Goal: Transaction & Acquisition: Purchase product/service

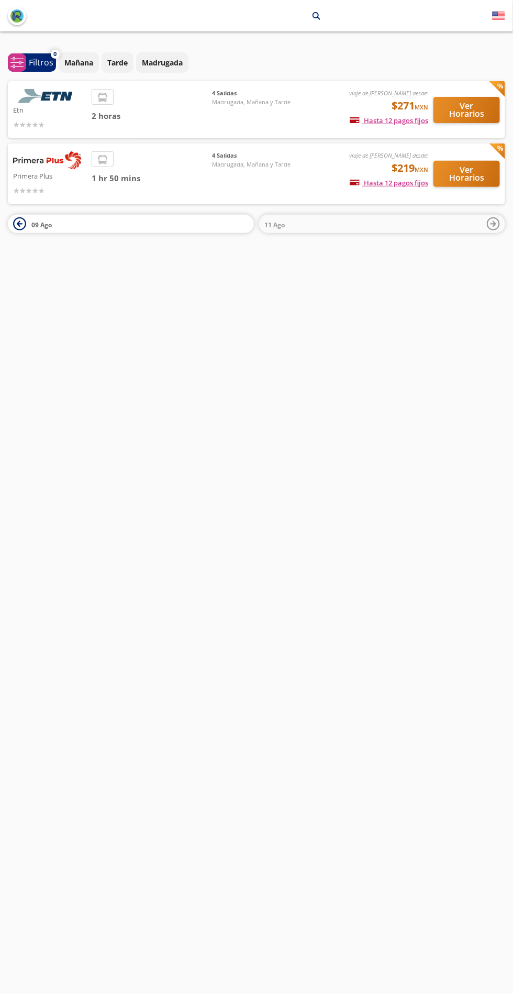
click at [153, 97] on div "2 horas" at bounding box center [152, 109] width 120 height 41
click at [172, 101] on div "2 horas" at bounding box center [152, 109] width 120 height 41
click at [117, 107] on div "2 horas" at bounding box center [152, 109] width 120 height 41
click at [320, 100] on div "viaje de ida desde: $271 MXN Hasta 12 pagos fijos Pagos fijos en compras mayore…" at bounding box center [362, 109] width 133 height 41
click at [245, 93] on span "4 Salidas" at bounding box center [251, 93] width 79 height 9
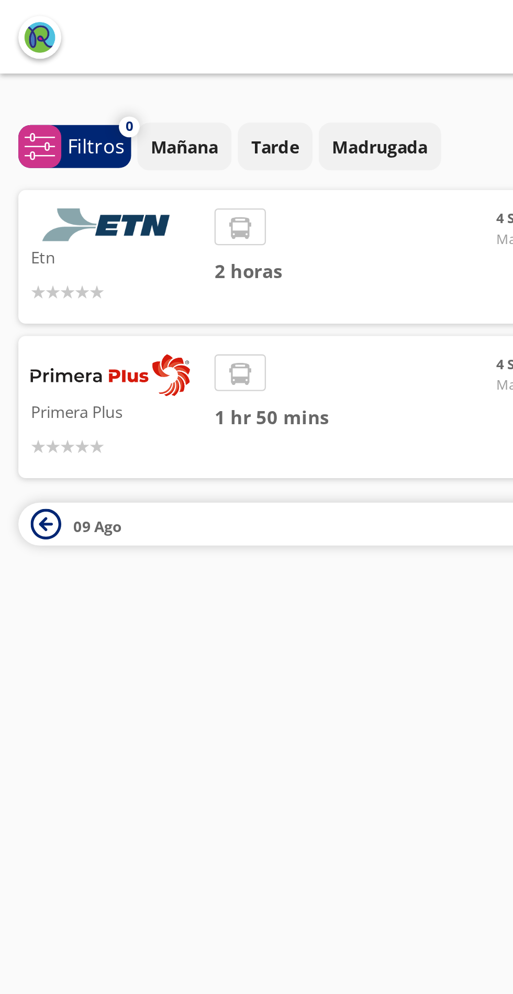
click at [65, 57] on button "Mañana" at bounding box center [79, 62] width 40 height 20
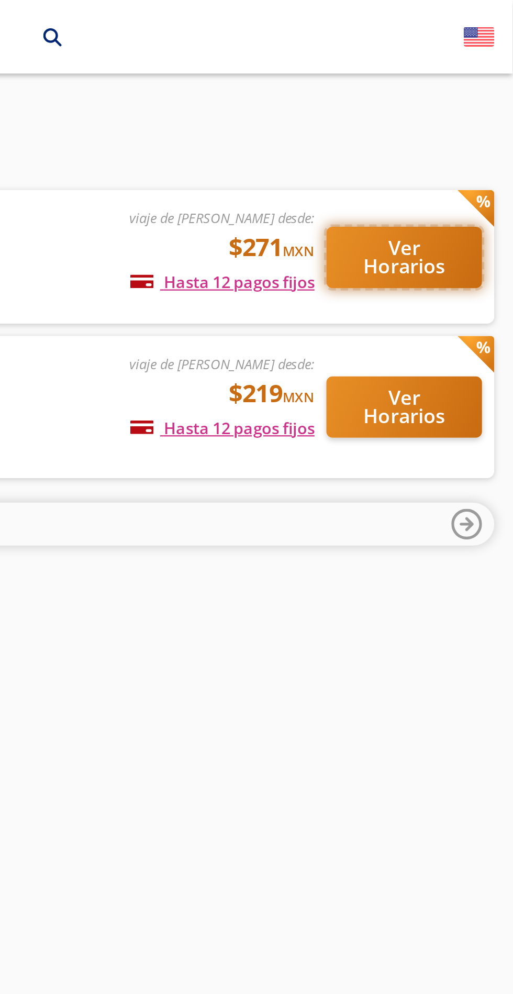
click at [460, 111] on button "Ver Horarios" at bounding box center [467, 110] width 67 height 26
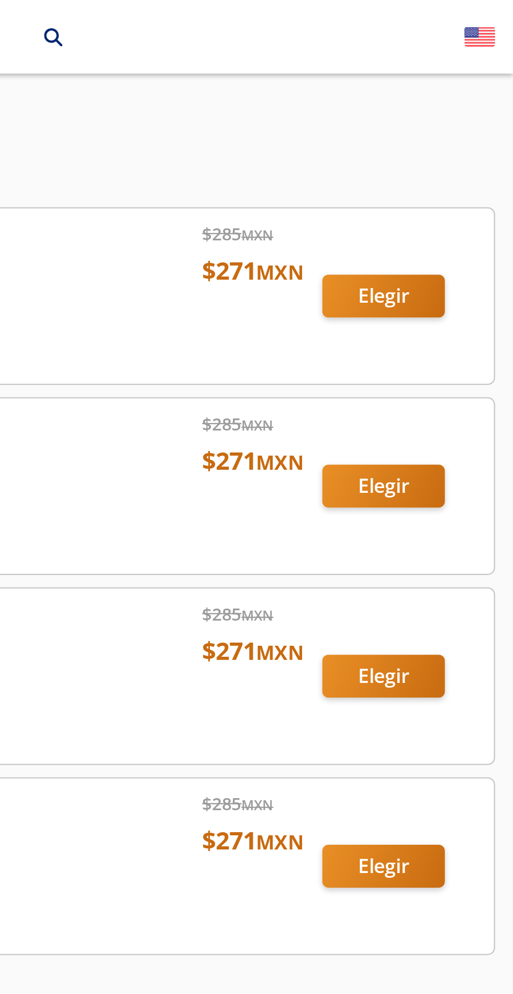
click at [449, 190] on div at bounding box center [256, 207] width 497 height 75
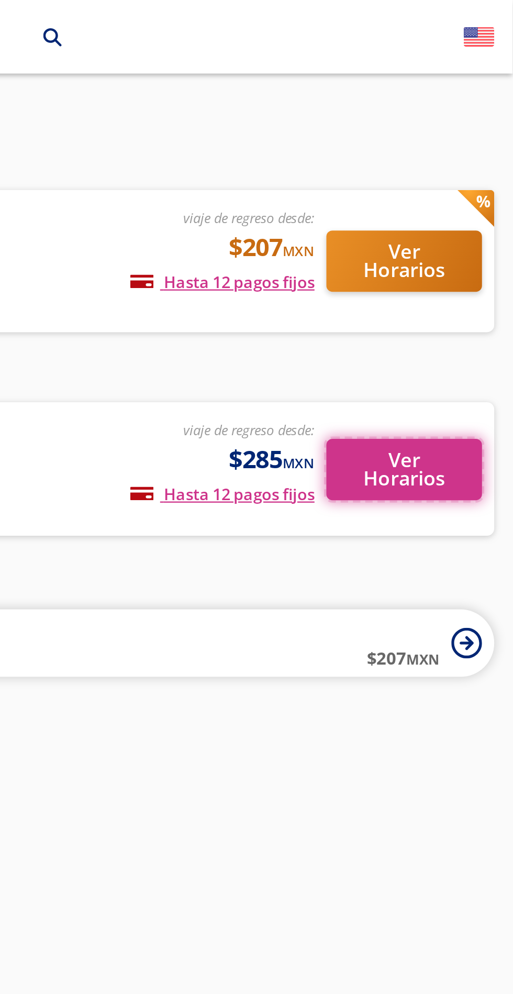
click at [470, 204] on button "Ver Horarios" at bounding box center [467, 201] width 67 height 26
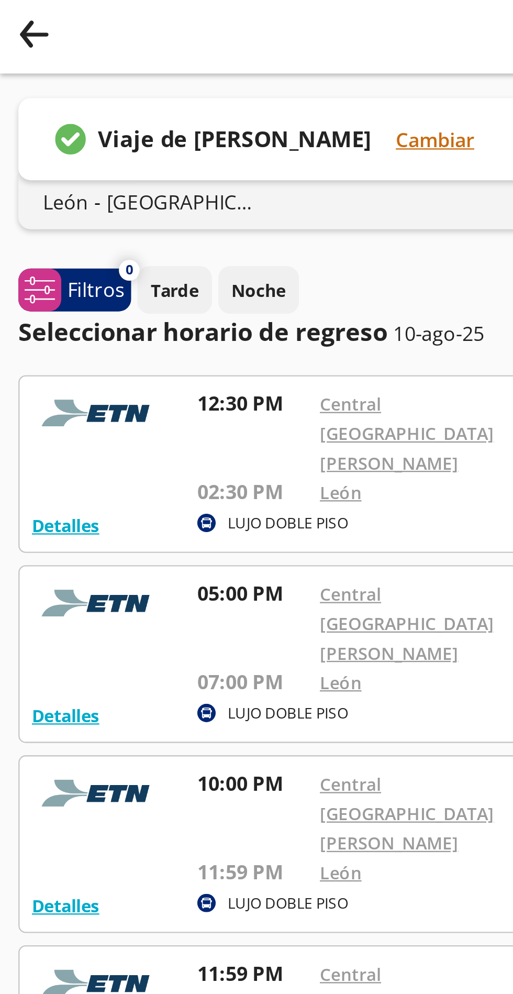
click at [13, 21] on button "Group 9 Created with Sketch." at bounding box center [14, 16] width 13 height 16
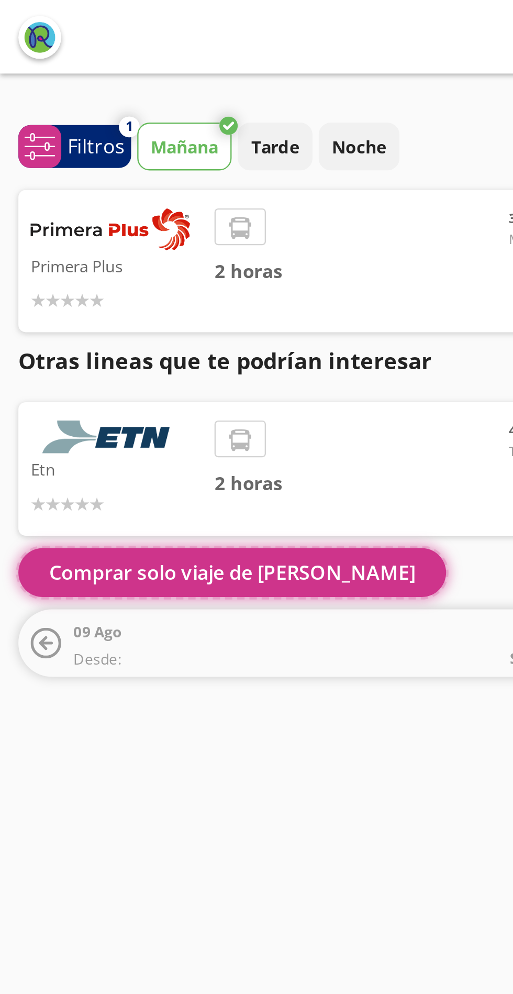
click at [78, 247] on button "Comprar solo viaje de ida" at bounding box center [99, 244] width 183 height 21
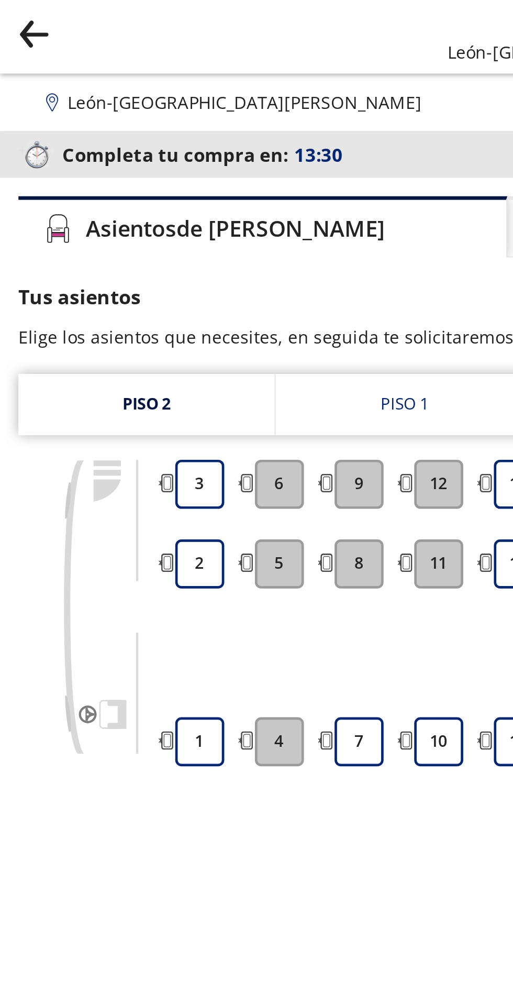
click at [79, 203] on button "3" at bounding box center [85, 206] width 21 height 21
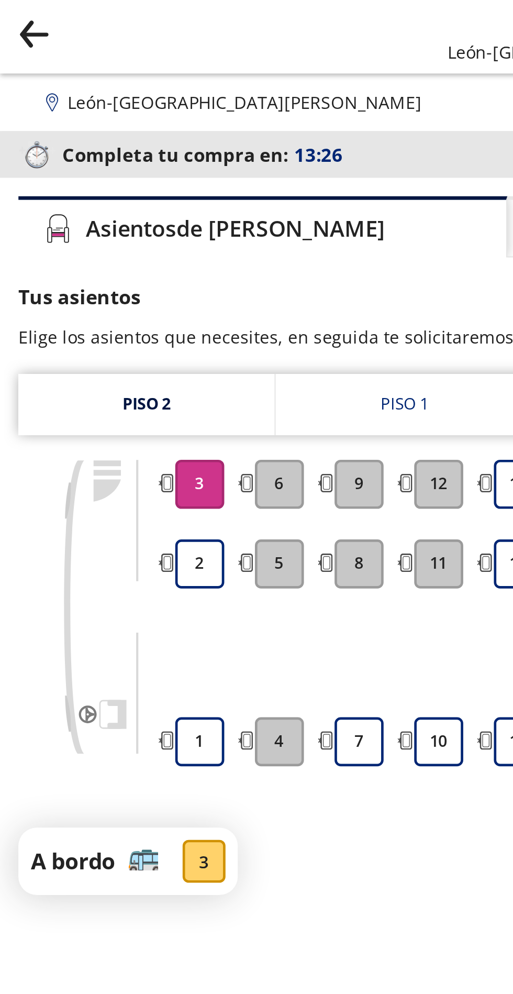
click at [86, 245] on button "2" at bounding box center [85, 240] width 21 height 21
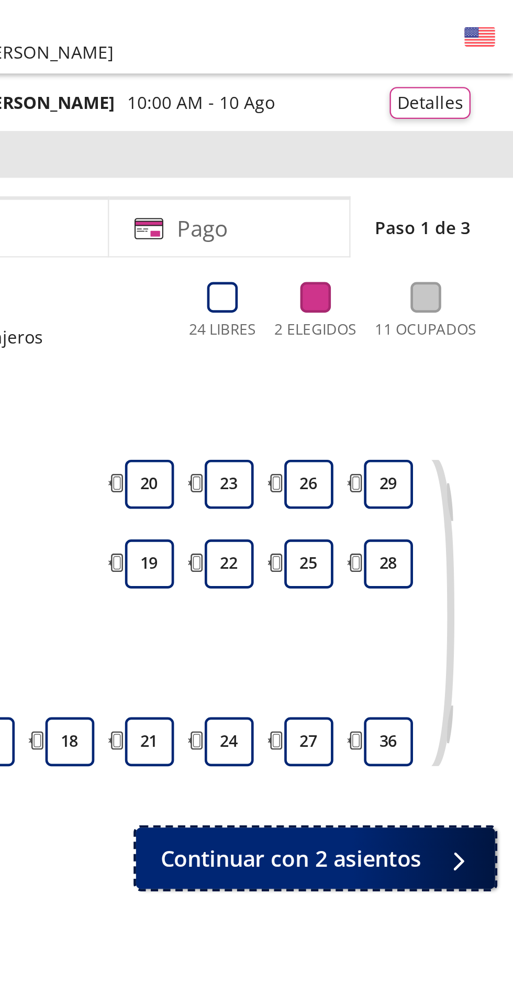
click at [436, 366] on span "Continuar con 2 asientos" at bounding box center [418, 367] width 112 height 14
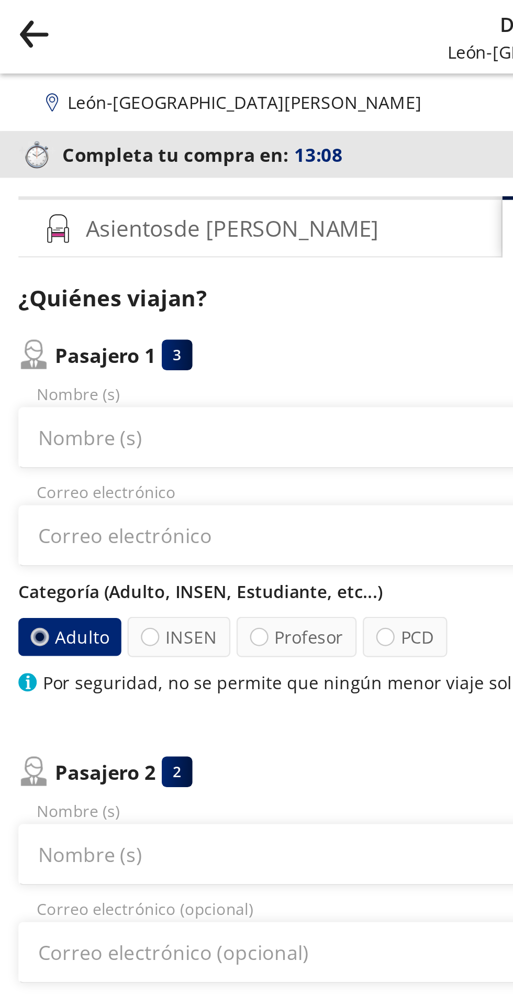
click at [78, 278] on label "INSEN" at bounding box center [76, 271] width 44 height 17
click at [68, 276] on input "INSEN" at bounding box center [64, 272] width 7 height 7
radio input "true"
radio input "false"
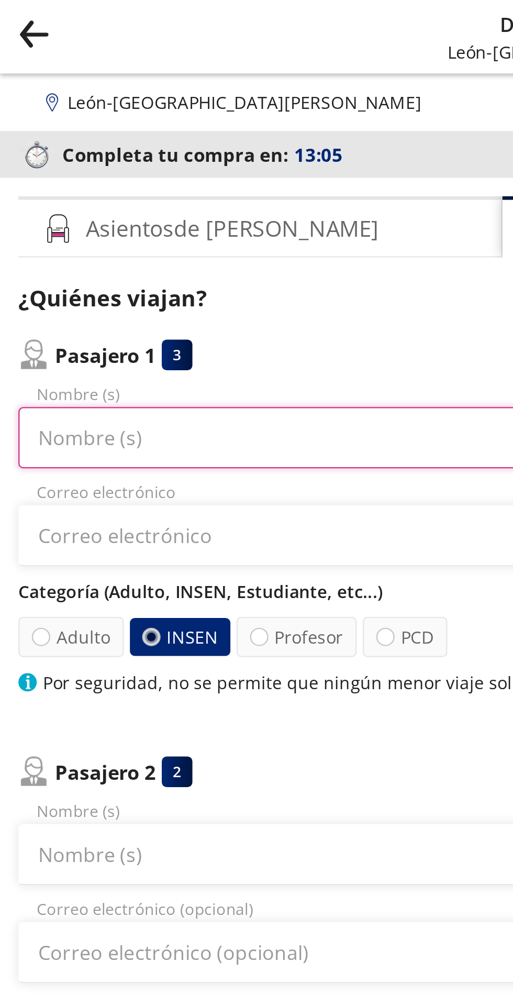
click at [99, 188] on input "Nombre (s)" at bounding box center [131, 187] width 246 height 26
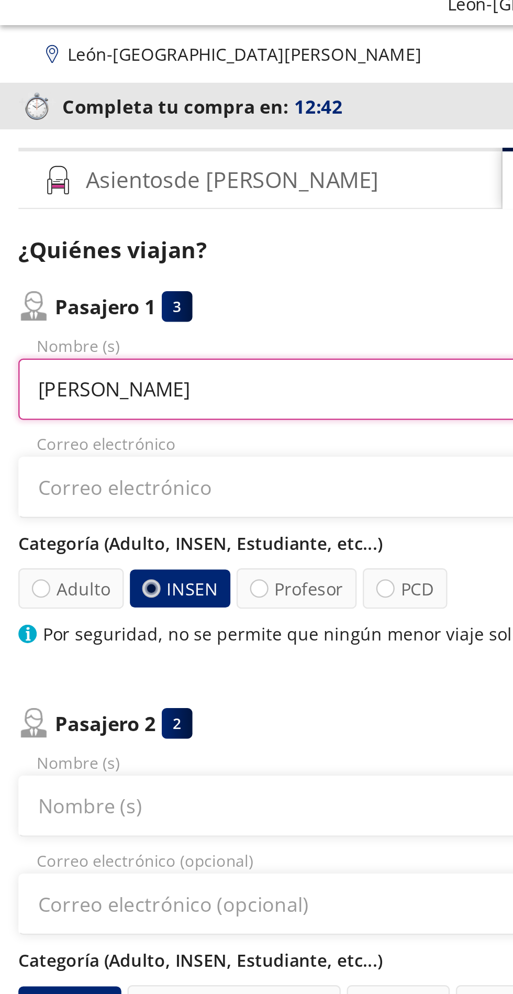
click at [107, 191] on input "Candelaria" at bounding box center [131, 187] width 246 height 26
type input "Candelaria Gutiérrez Martínez"
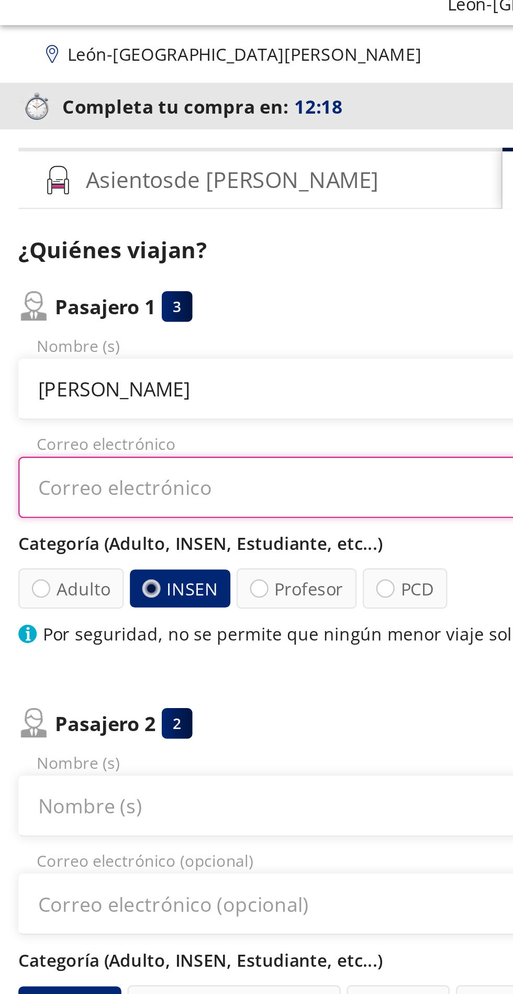
click at [95, 226] on input "Correo electrónico" at bounding box center [257, 229] width 498 height 26
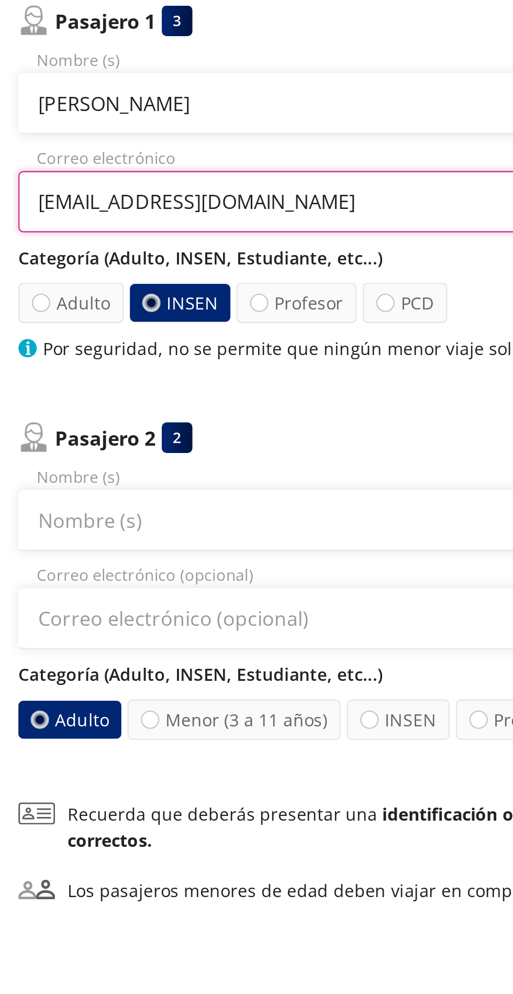
type input "[EMAIL_ADDRESS][DOMAIN_NAME]"
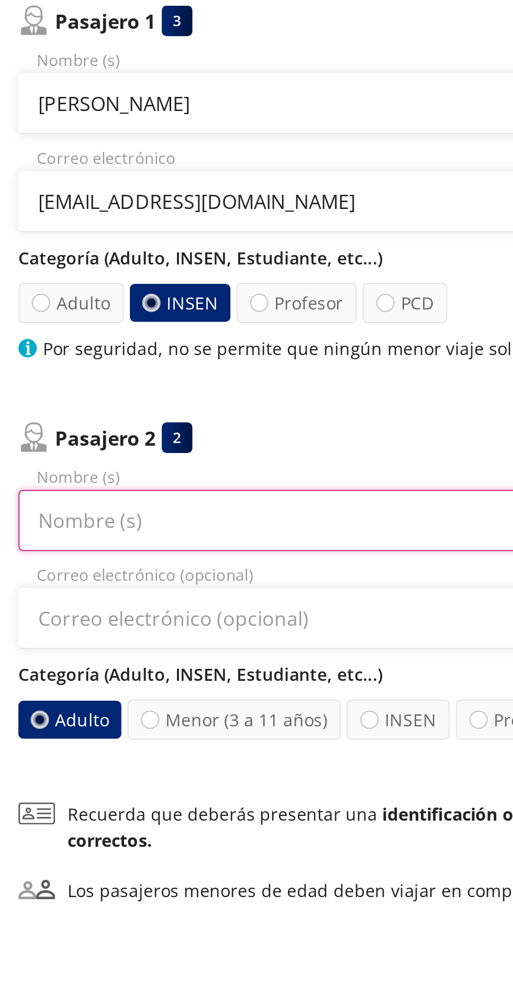
click at [49, 365] on input "Nombre (s)" at bounding box center [131, 365] width 246 height 26
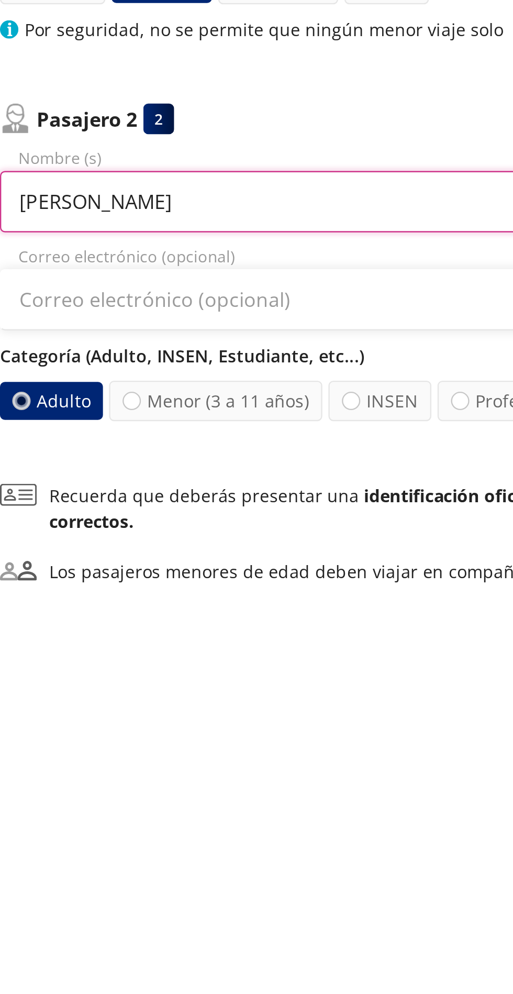
type input "[PERSON_NAME]"
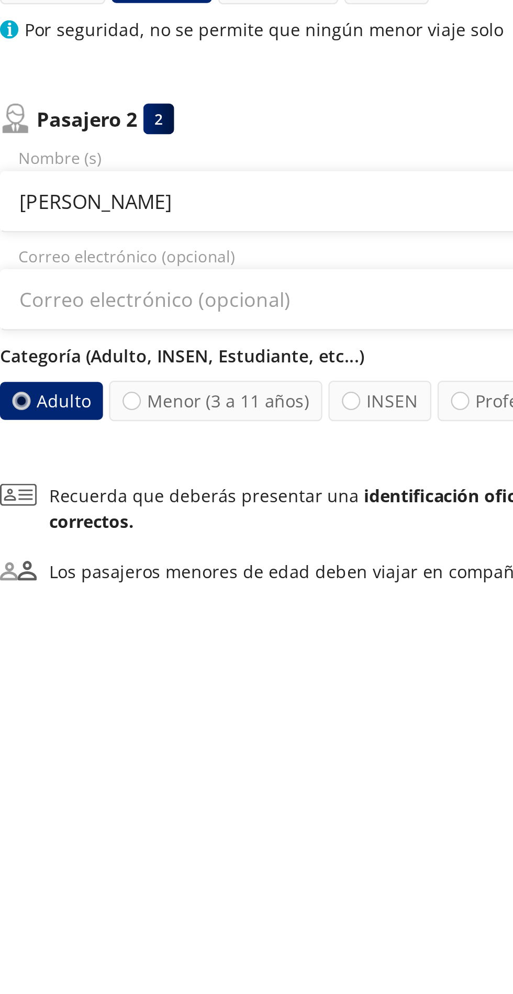
click at [158, 450] on div at bounding box center [158, 450] width 8 height 8
click at [158, 450] on input "INSEN" at bounding box center [158, 450] width 7 height 7
radio input "true"
radio input "false"
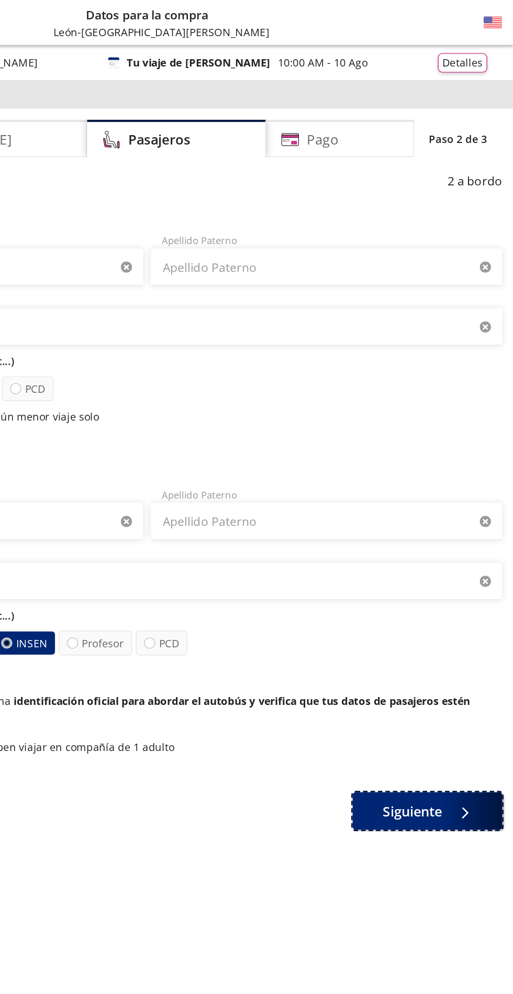
click at [469, 577] on button "Siguiente" at bounding box center [453, 568] width 105 height 26
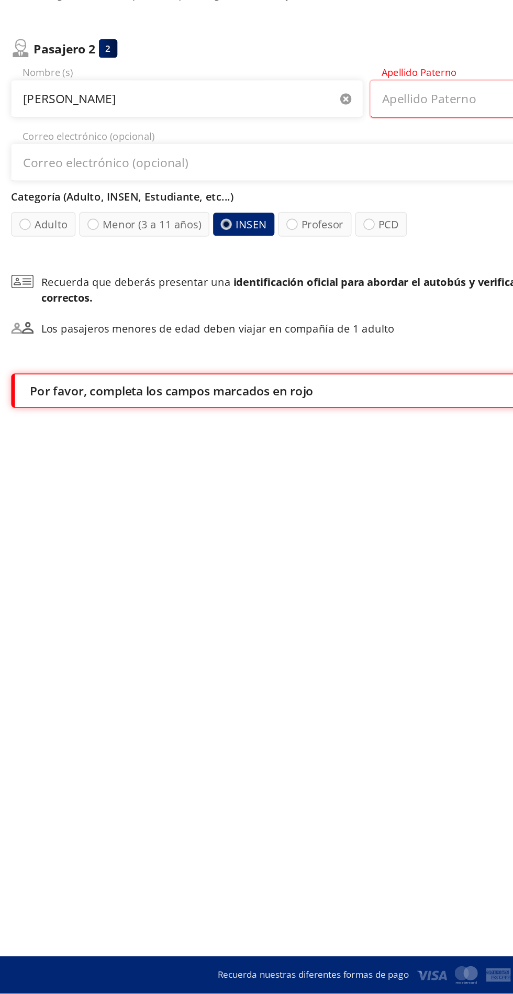
scroll to position [79, 0]
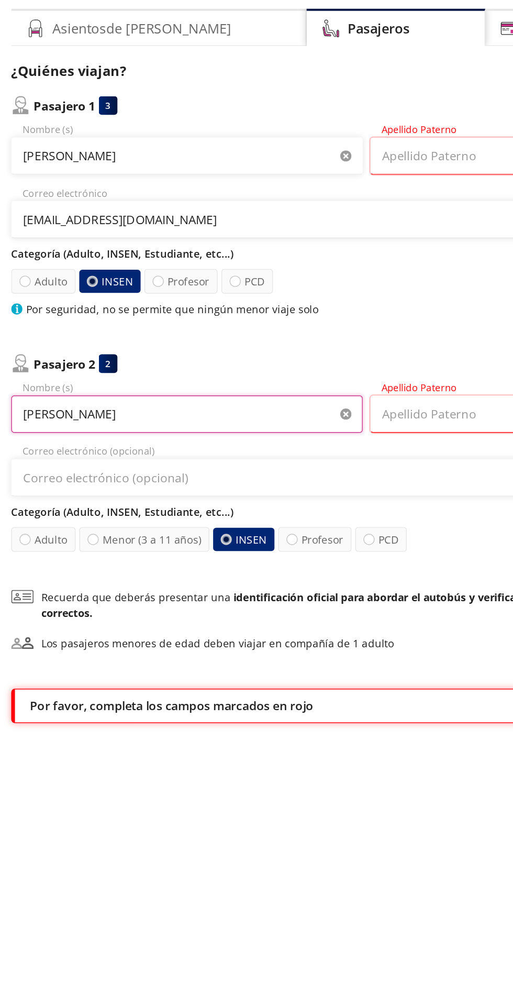
click at [173, 355] on input "[PERSON_NAME]" at bounding box center [131, 368] width 246 height 26
type input "Martha Eloisa"
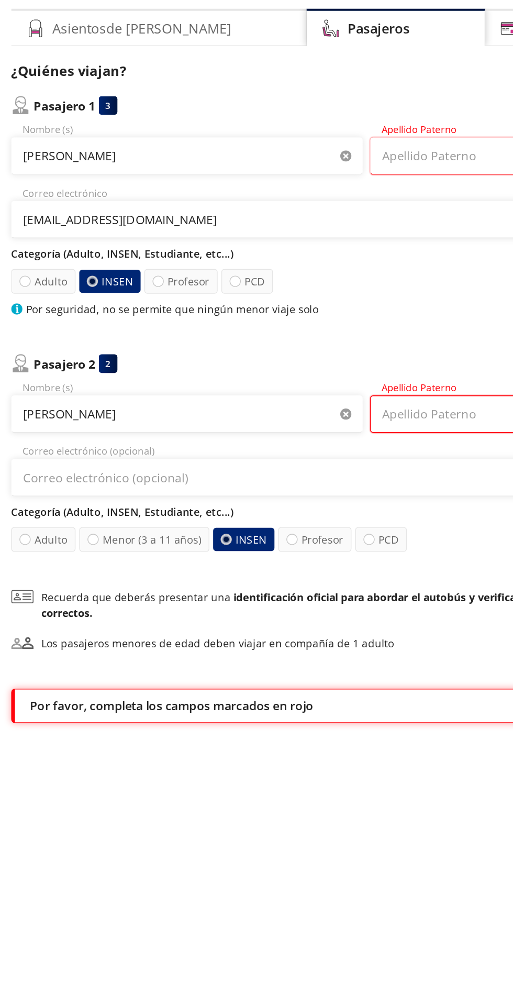
click at [297, 355] on input "Apellido Paterno" at bounding box center [382, 368] width 246 height 26
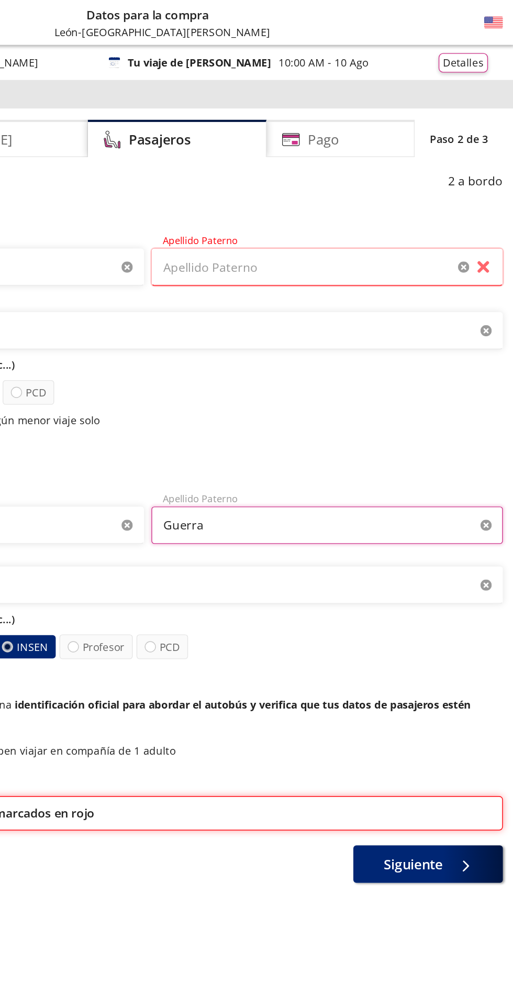
scroll to position [14, 0]
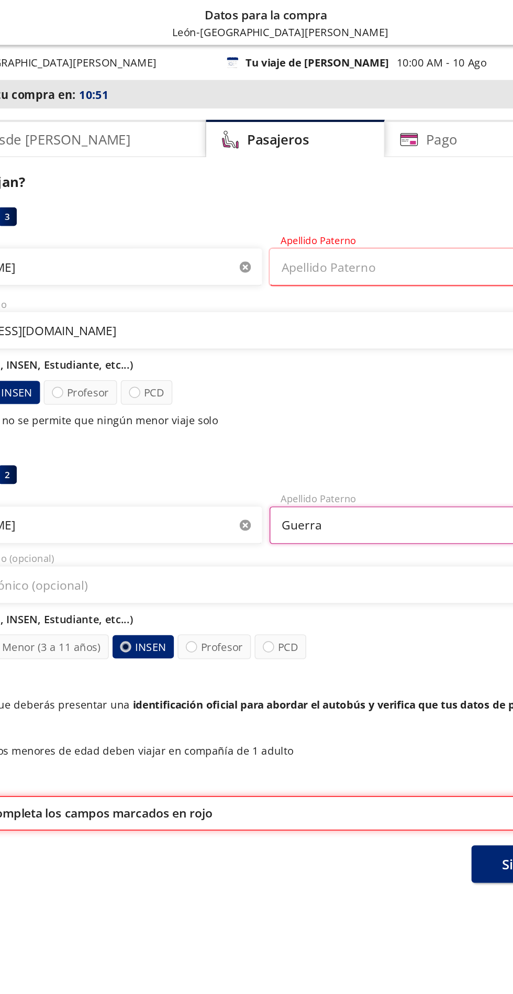
type input "Guerra"
click at [346, 174] on input "Apellido Paterno" at bounding box center [382, 187] width 246 height 26
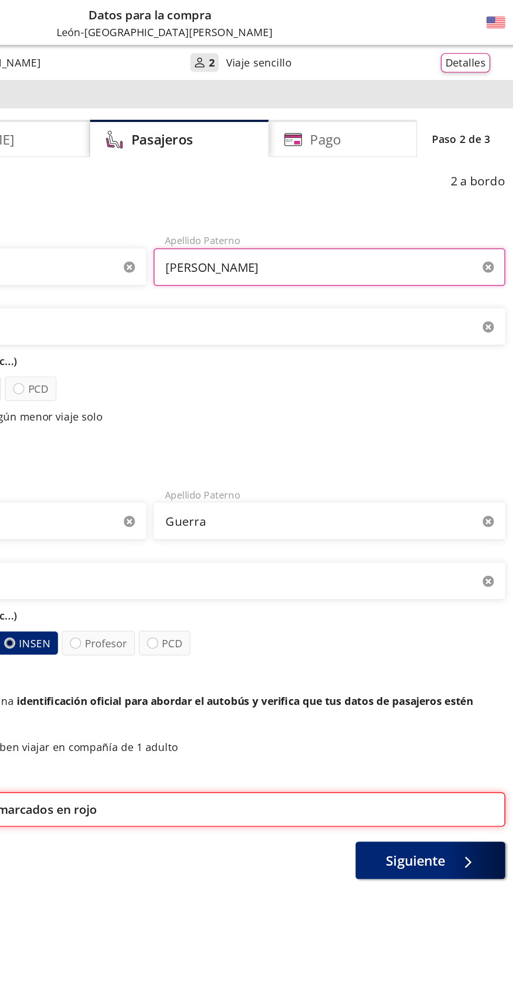
click at [365, 189] on input "Gutierrez" at bounding box center [382, 187] width 246 height 26
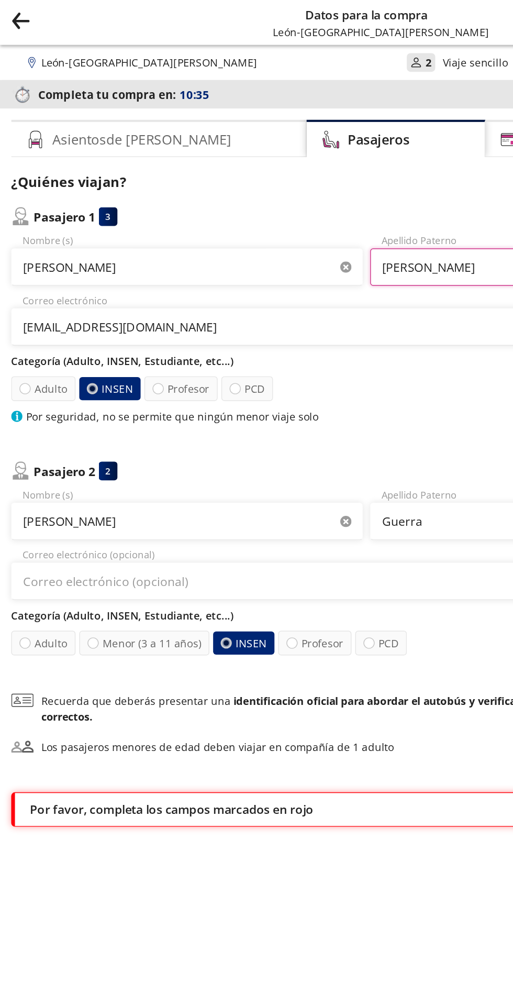
type input "Gutierrez Martínez"
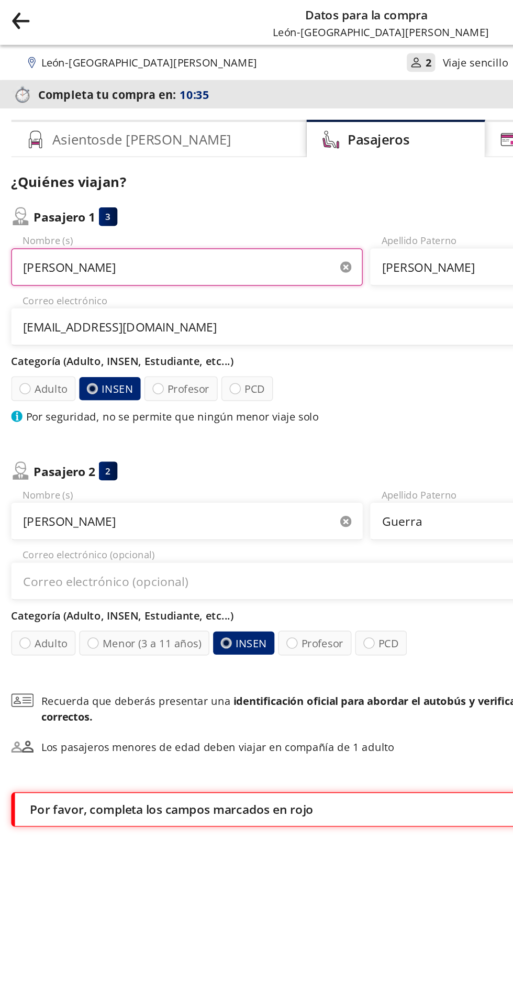
click at [172, 181] on input "Candelaria Gutiérrez Martínez" at bounding box center [131, 187] width 246 height 26
type input "Candelaria"
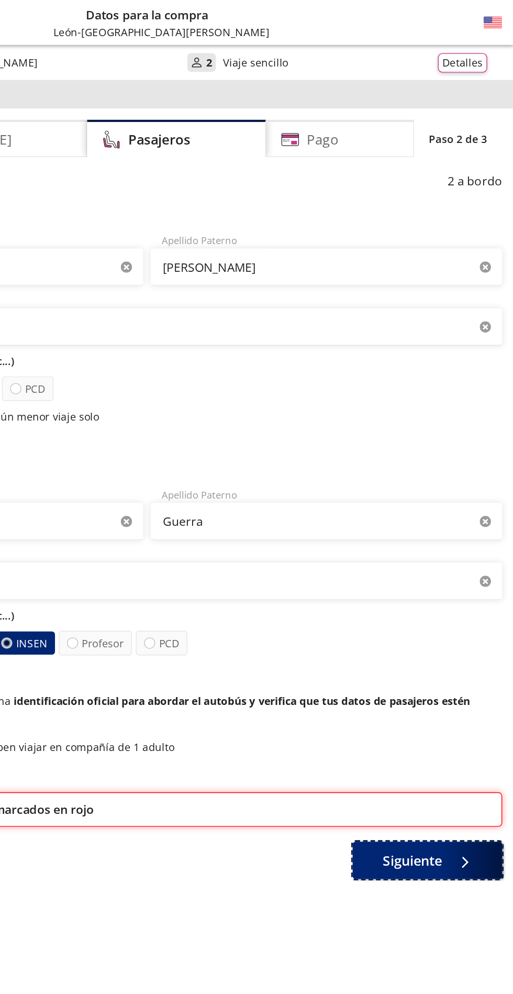
click at [454, 610] on button "Siguiente" at bounding box center [453, 602] width 105 height 26
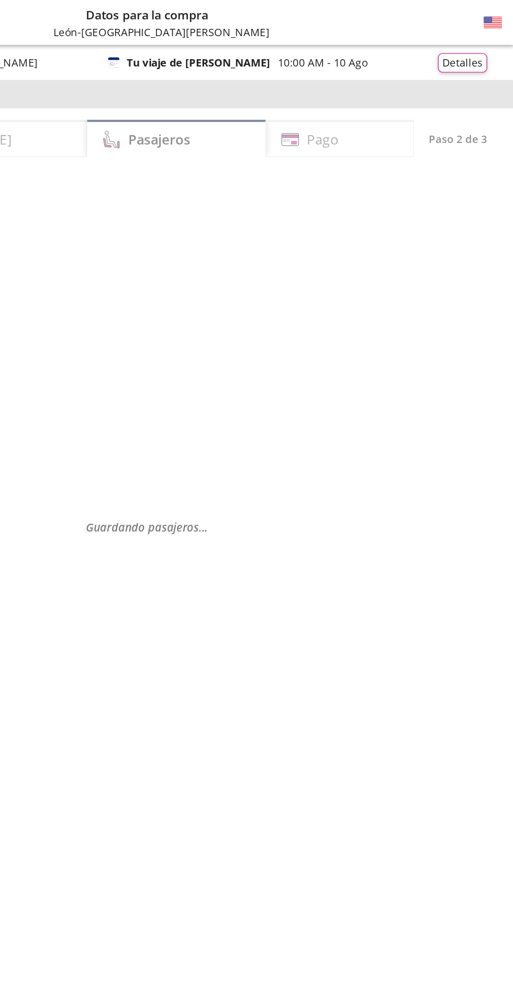
select select "MX"
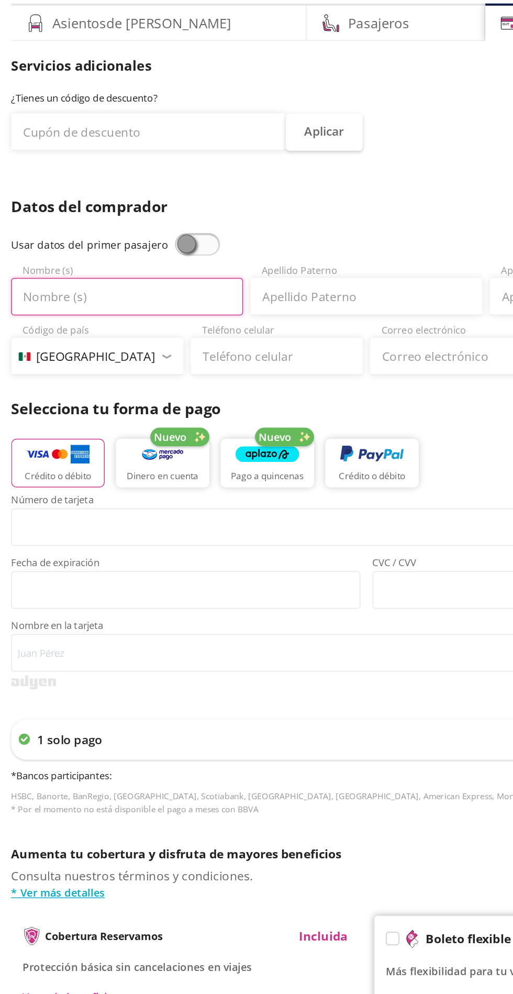
click at [45, 291] on input "Nombre (s)" at bounding box center [89, 289] width 162 height 26
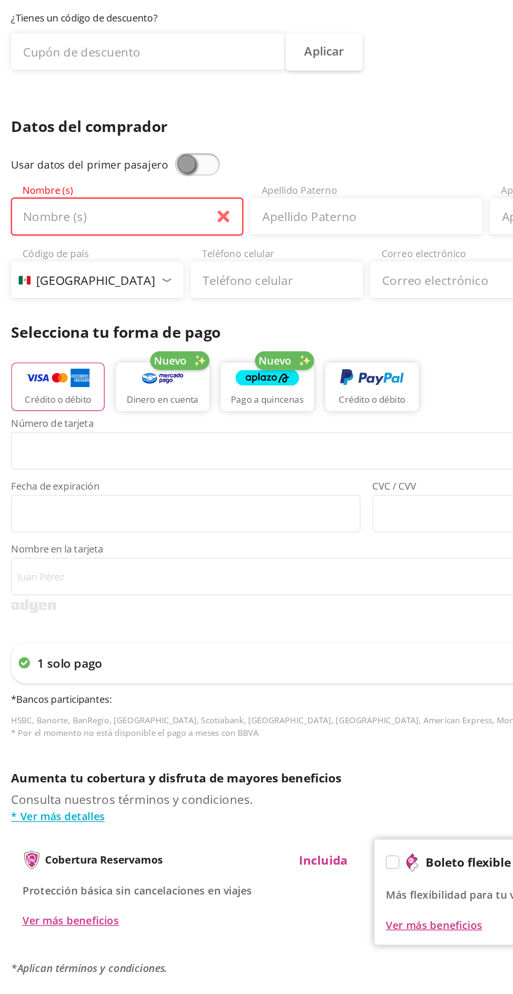
type input "[PERSON_NAME]"
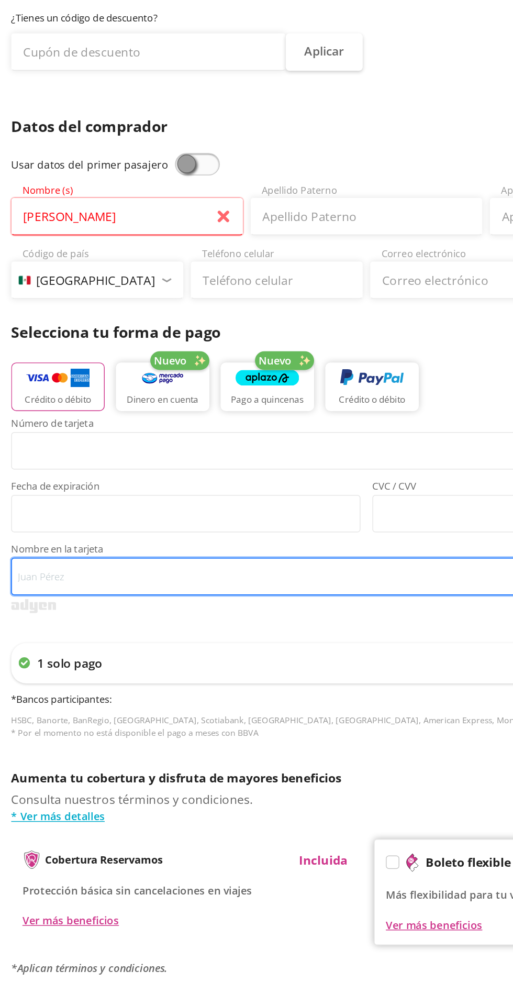
type input "[PERSON_NAME]"
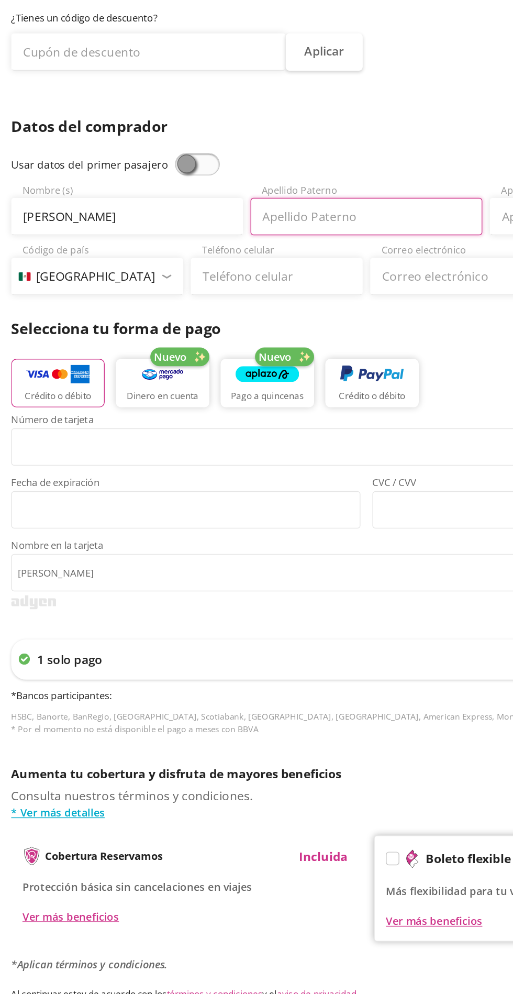
click at [239, 291] on input "Apellido Paterno" at bounding box center [256, 289] width 162 height 26
click at [271, 291] on input "Guerra" at bounding box center [256, 289] width 162 height 26
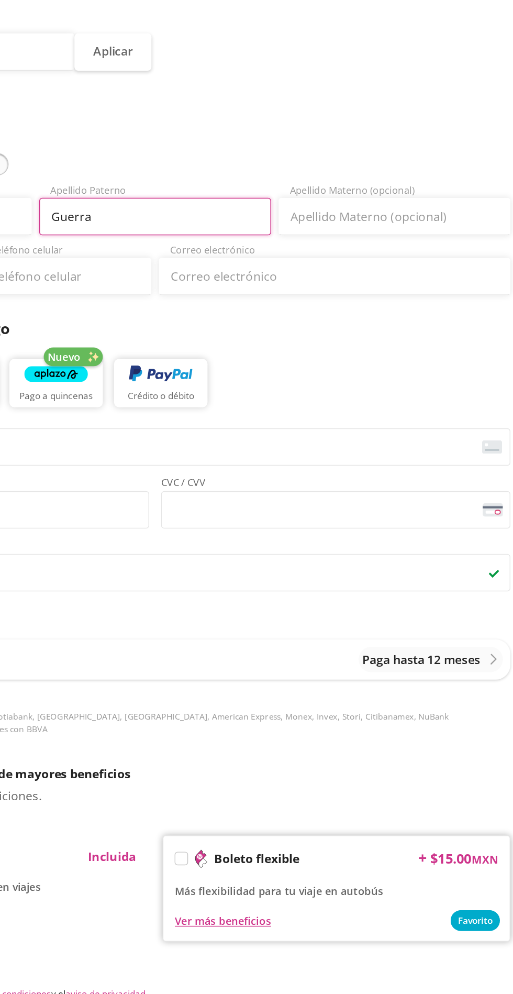
type input "Guerra"
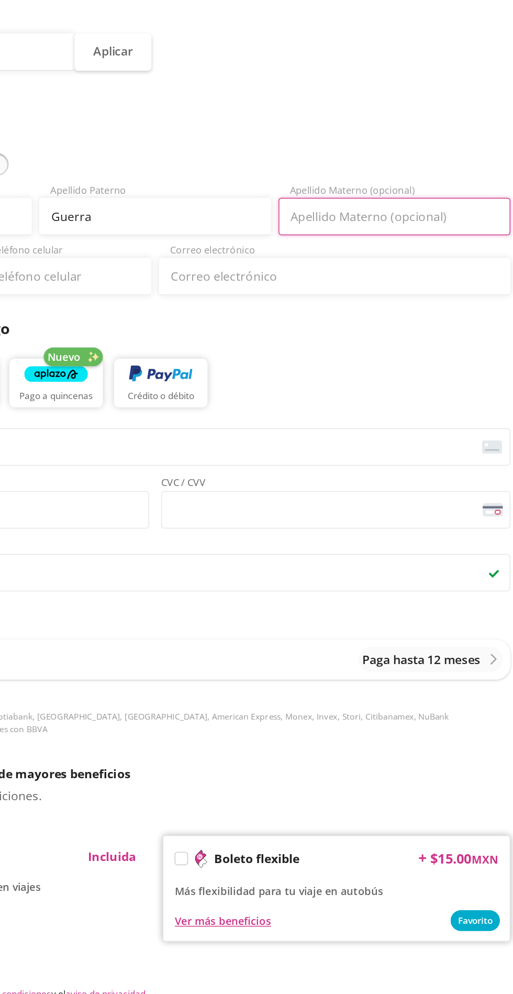
click at [391, 291] on input "Apellido Materno (opcional)" at bounding box center [424, 289] width 162 height 26
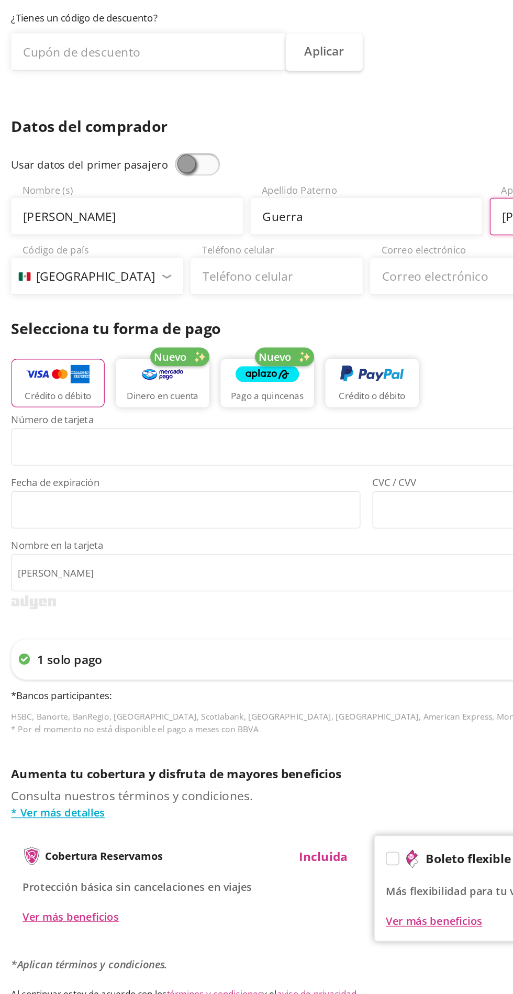
type input "[PERSON_NAME]"
click at [195, 327] on input "Teléfono celular" at bounding box center [194, 331] width 120 height 26
type input "477 411 8210"
click at [312, 340] on input "Correo electrónico" at bounding box center [382, 331] width 246 height 26
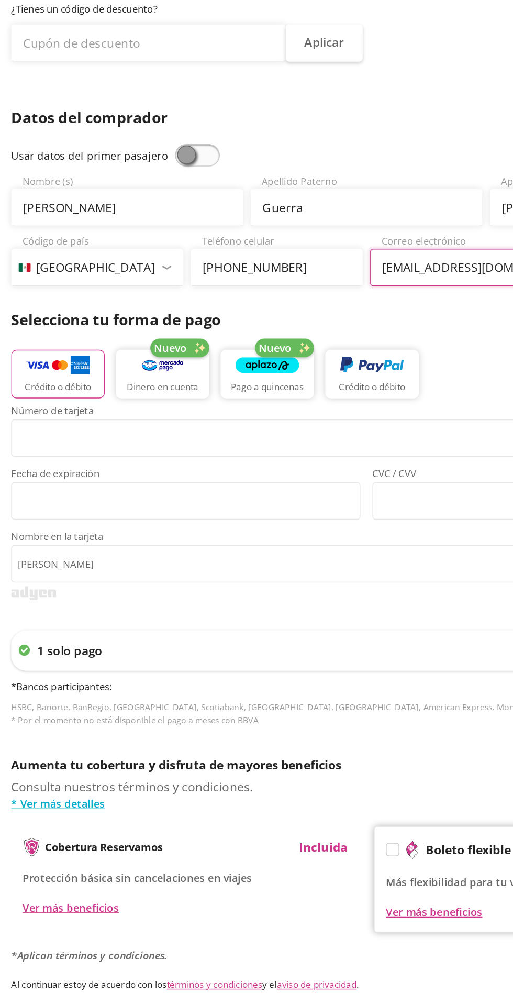
type input "[EMAIL_ADDRESS][DOMAIN_NAME]"
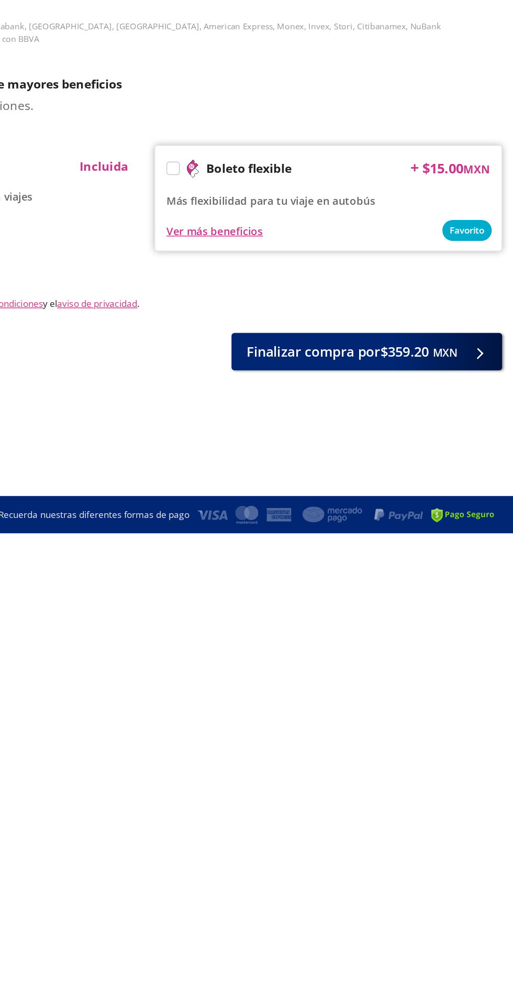
scroll to position [68, 0]
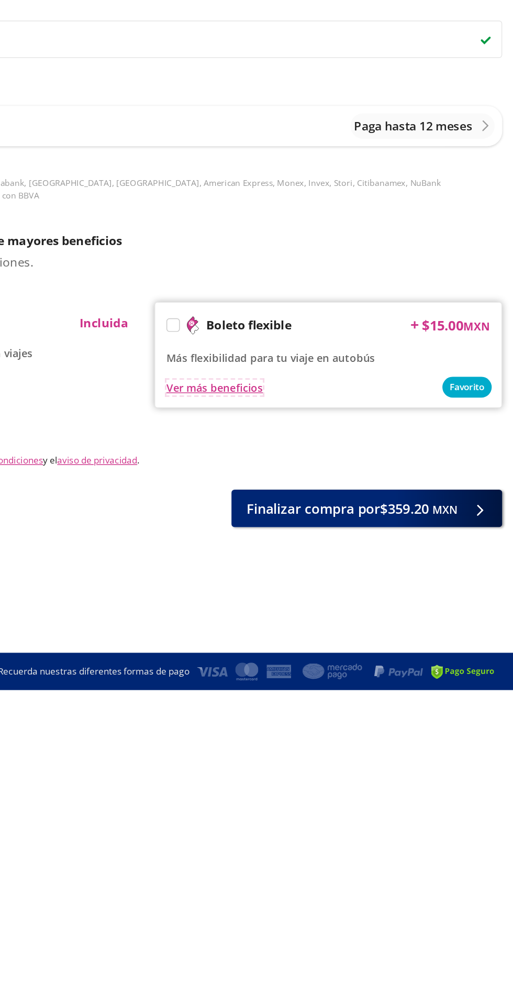
click at [296, 777] on div "Ver más beneficios" at bounding box center [304, 782] width 68 height 11
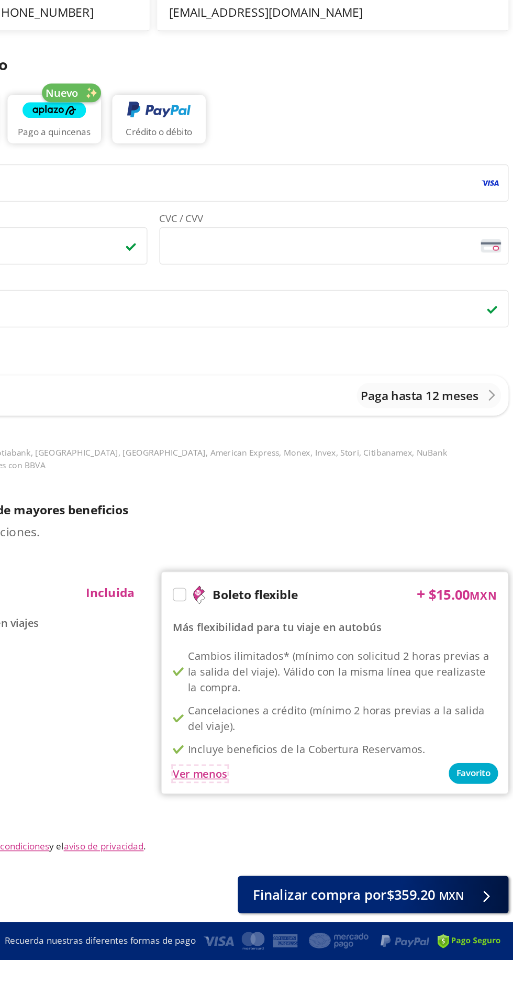
scroll to position [0, 0]
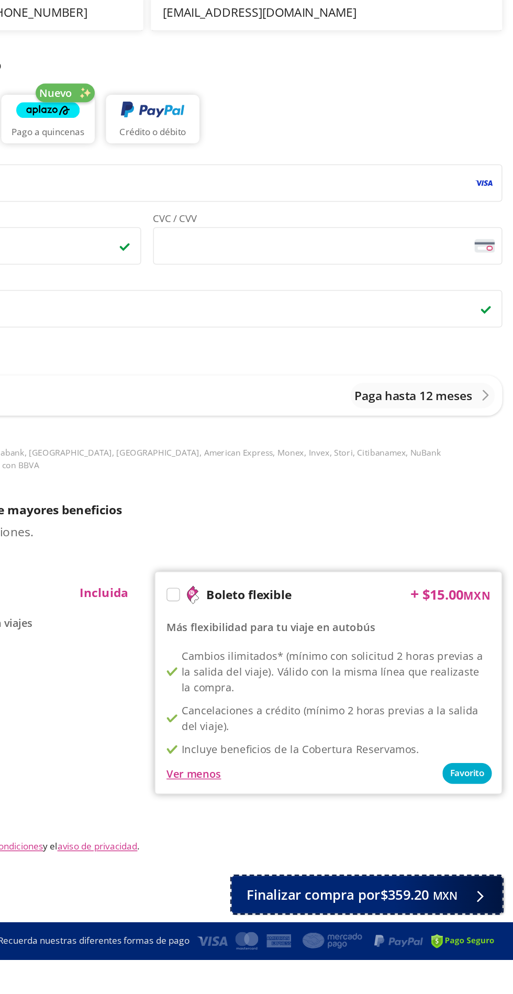
click at [404, 947] on span "Finalizar compra por $359.20 MXN" at bounding box center [400, 949] width 148 height 14
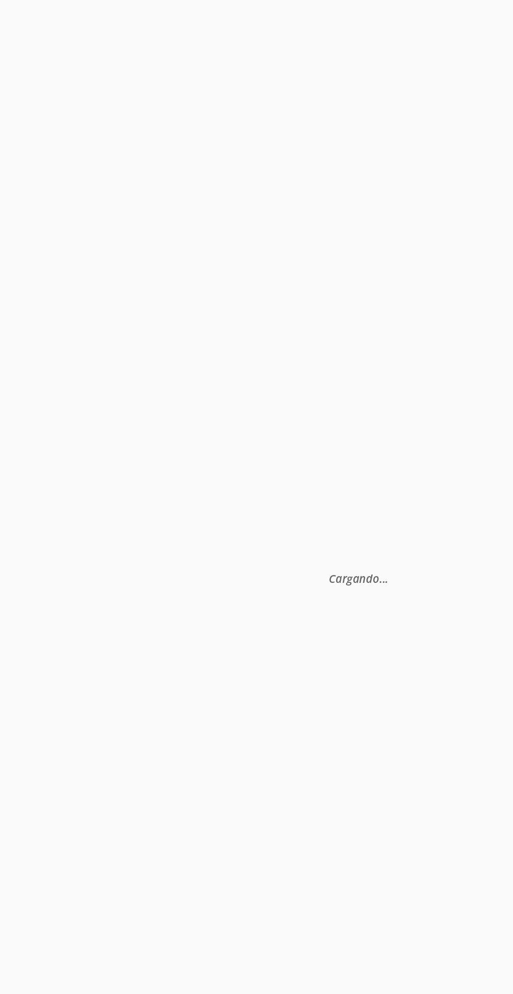
select select "MX"
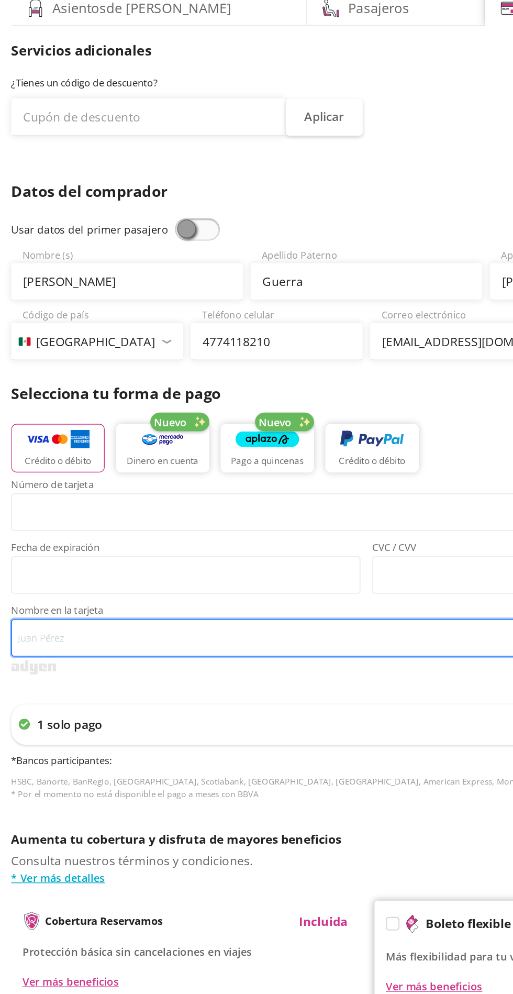
type input "[PERSON_NAME]"
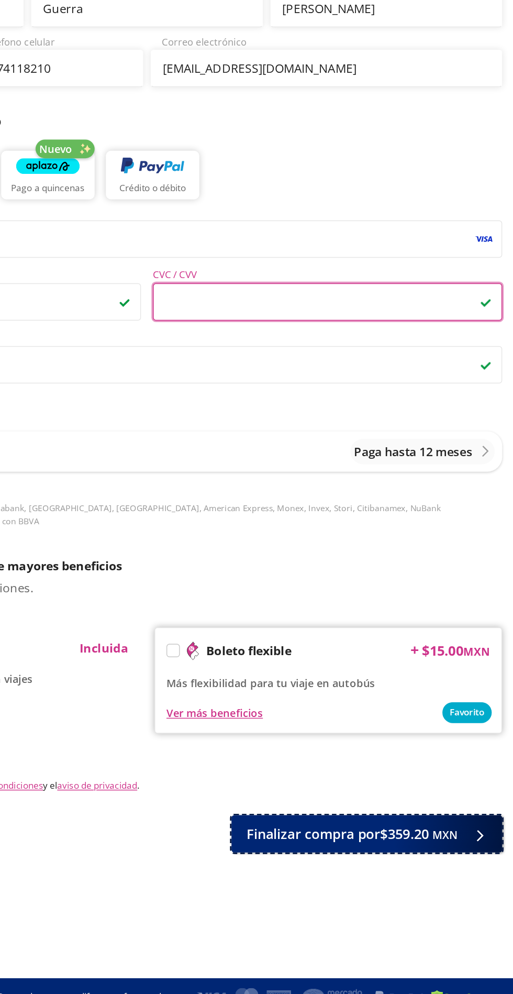
click at [389, 860] on span "Finalizar compra por $359.20 MXN" at bounding box center [400, 867] width 148 height 14
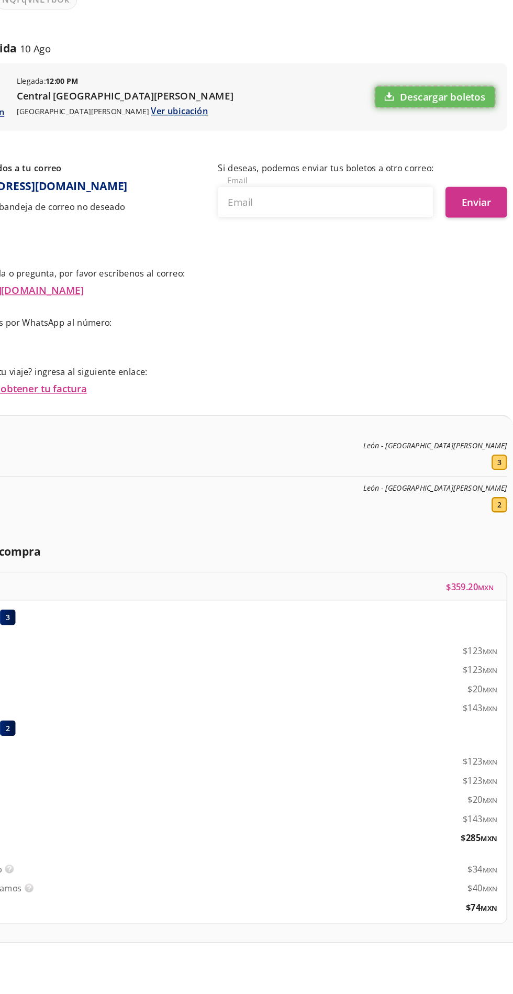
click at [430, 239] on link "Descargar boletos" at bounding box center [447, 241] width 102 height 18
